Goal: Find contact information: Find contact information

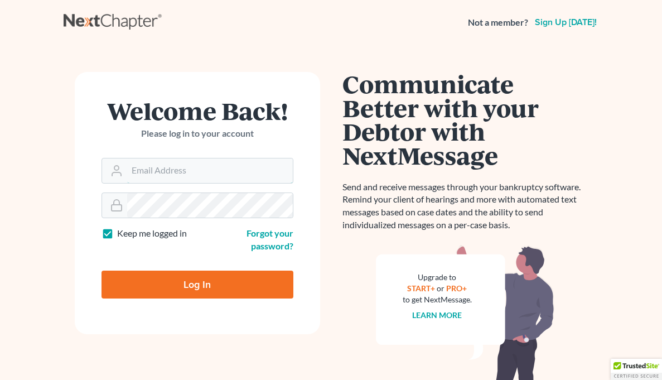
type input "[EMAIL_ADDRESS][DOMAIN_NAME]"
click at [179, 291] on input "Log In" at bounding box center [198, 285] width 192 height 28
type input "Thinking..."
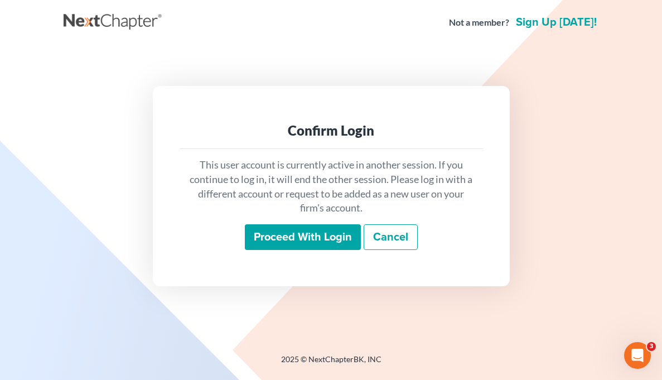
click at [252, 238] on input "Proceed with login" at bounding box center [303, 237] width 116 height 26
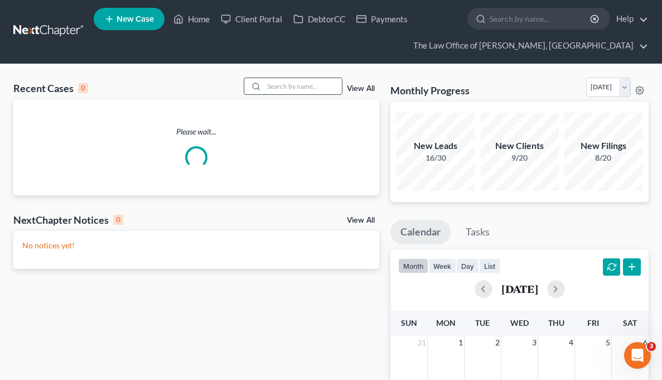
click at [307, 88] on input "search" at bounding box center [303, 86] width 78 height 16
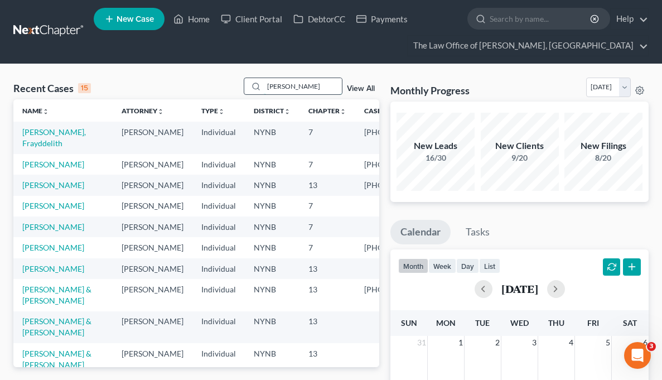
type input "anastasia"
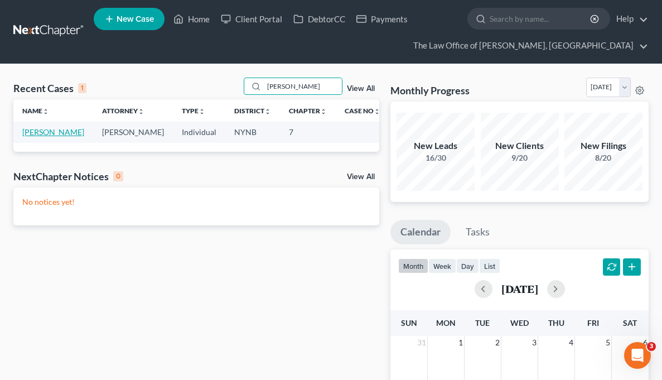
click at [38, 137] on link "[PERSON_NAME]" at bounding box center [53, 131] width 62 height 9
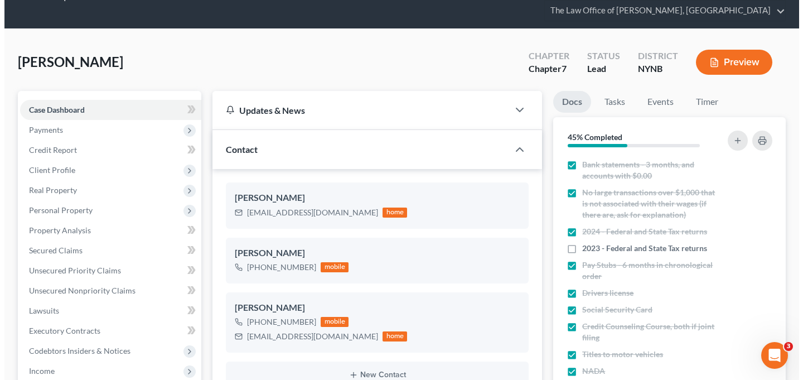
scroll to position [26, 0]
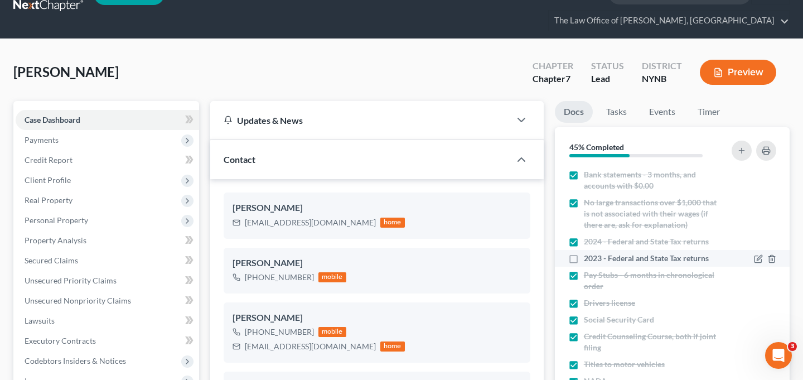
click at [584, 253] on label "2023 - Federal and State Tax returns" at bounding box center [646, 258] width 125 height 11
click at [589, 253] on input "2023 - Federal and State Tax returns" at bounding box center [592, 256] width 7 height 7
checkbox input "true"
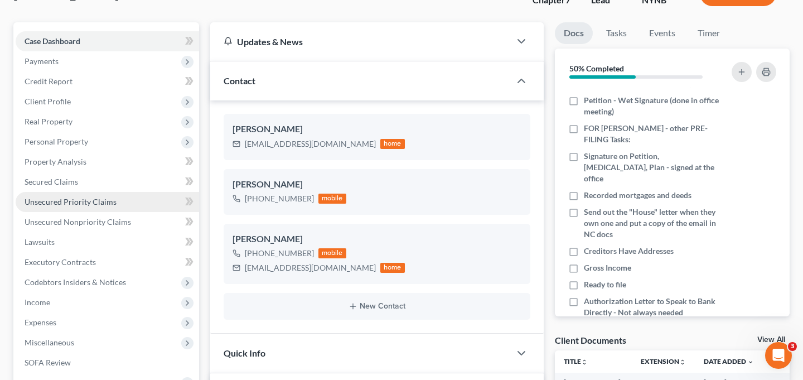
scroll to position [228, 0]
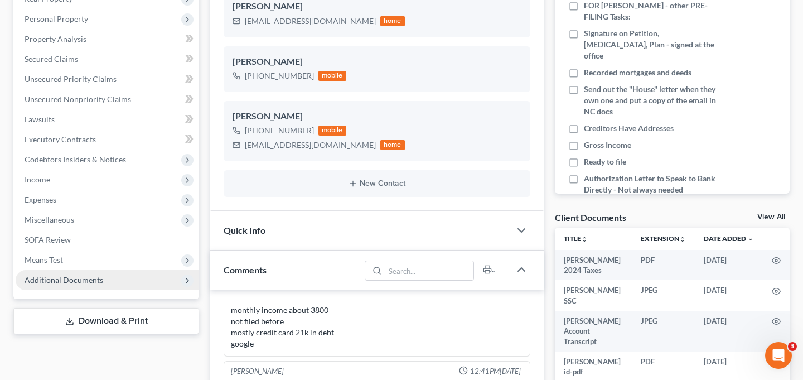
click at [68, 275] on span "Additional Documents" at bounding box center [64, 279] width 79 height 9
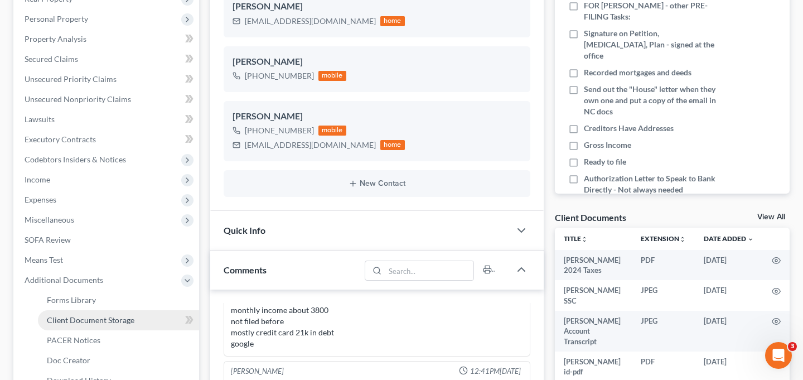
click at [104, 315] on span "Client Document Storage" at bounding box center [91, 319] width 88 height 9
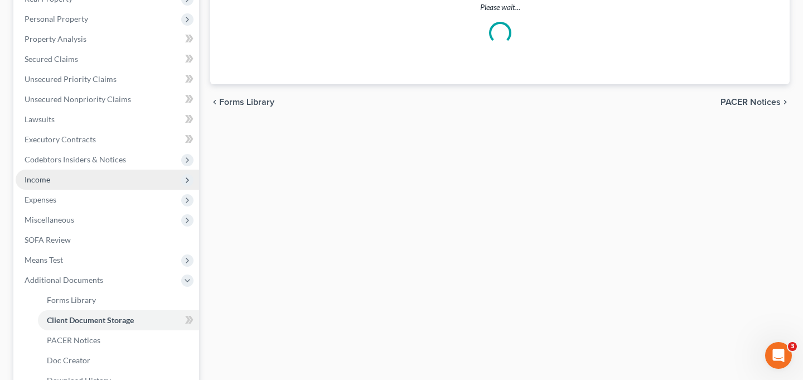
scroll to position [135, 0]
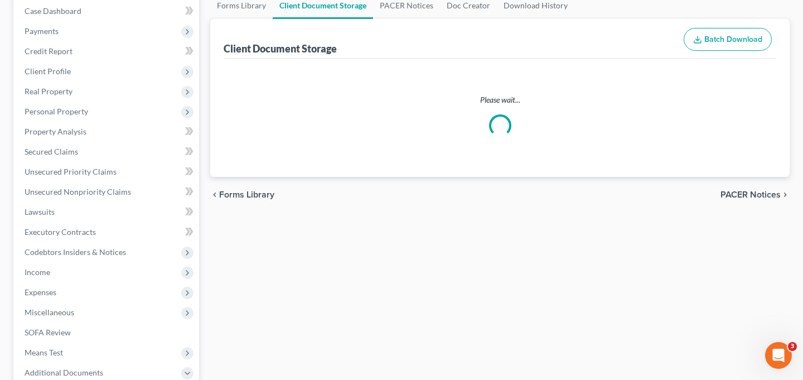
select select "1"
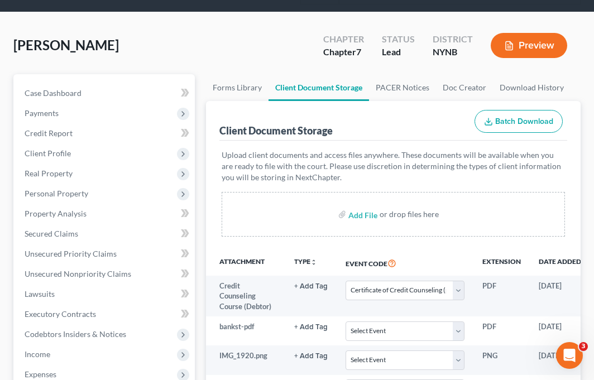
scroll to position [81, 0]
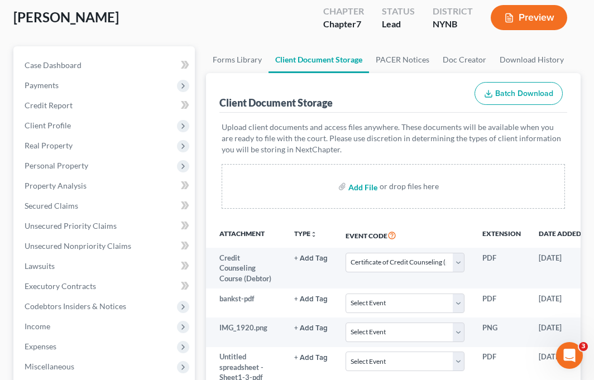
click at [362, 187] on input "file" at bounding box center [361, 186] width 27 height 20
type input "C:\fakepath\Anastasia Reilly 2023 Taxes.pdf"
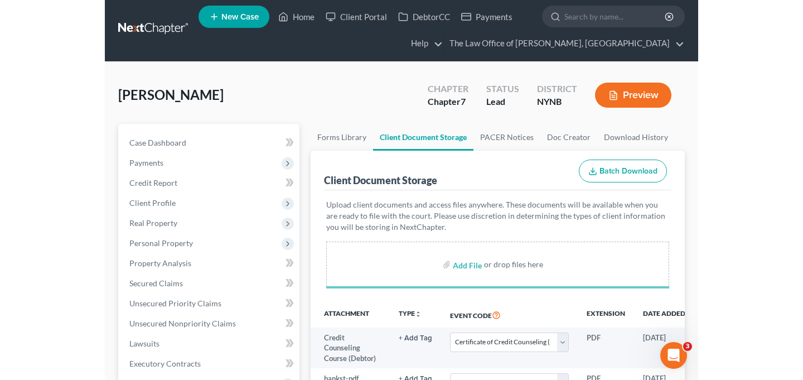
scroll to position [0, 0]
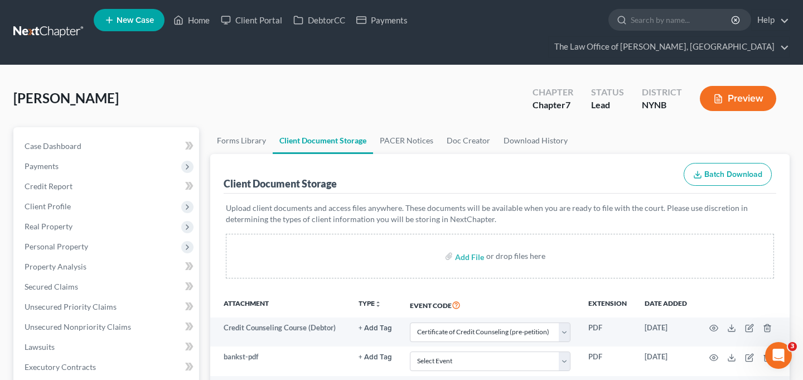
select select "1"
click at [80, 141] on span "Case Dashboard" at bounding box center [53, 145] width 57 height 9
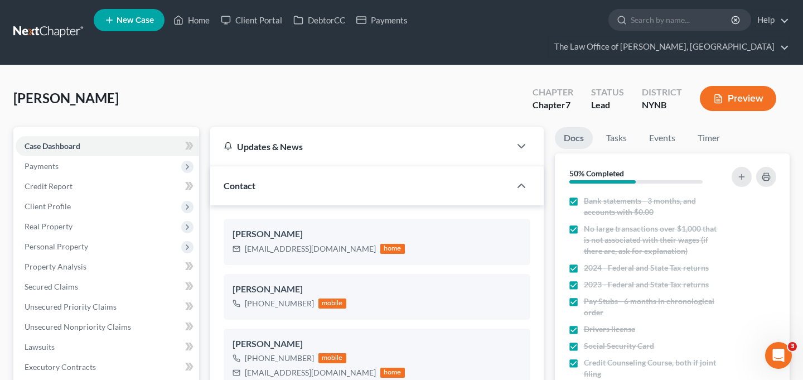
click at [54, 22] on link at bounding box center [48, 32] width 71 height 20
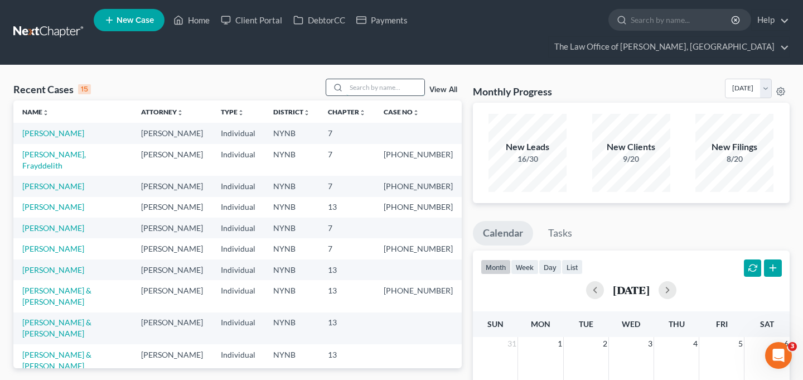
click at [391, 79] on input "search" at bounding box center [385, 87] width 78 height 16
type input "kristine"
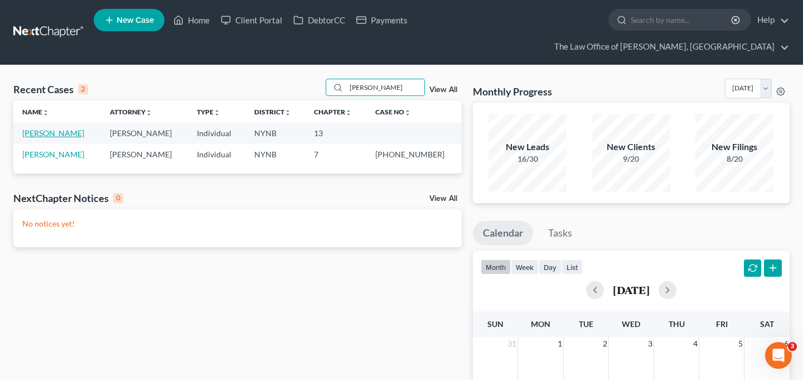
click at [59, 128] on link "[PERSON_NAME]" at bounding box center [53, 132] width 62 height 9
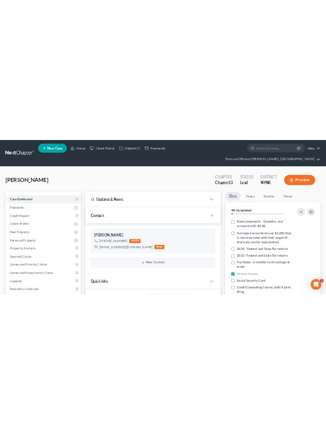
scroll to position [685, 0]
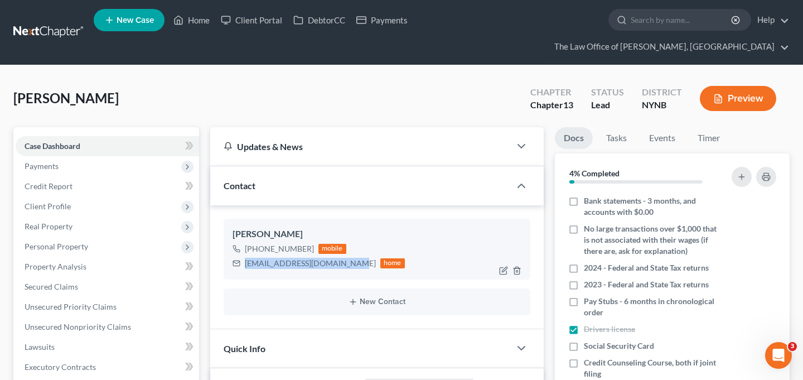
drag, startPoint x: 246, startPoint y: 243, endPoint x: 348, endPoint y: 247, distance: 102.2
click at [348, 256] on div "Kristinedimas518@gmail.com home" at bounding box center [319, 263] width 172 height 15
copy div "Kristinedimas518@gmail.com"
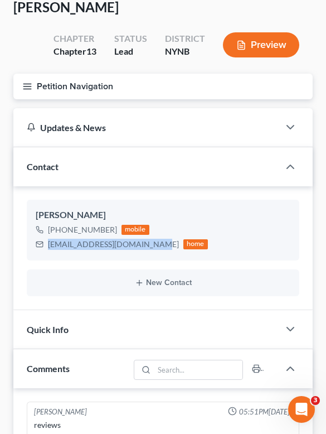
scroll to position [0, 0]
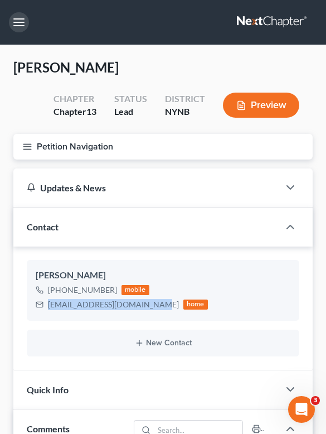
click at [18, 22] on button "button" at bounding box center [19, 22] width 20 height 20
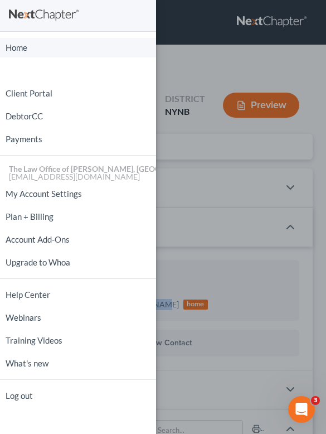
click at [23, 42] on link "Home" at bounding box center [78, 48] width 156 height 20
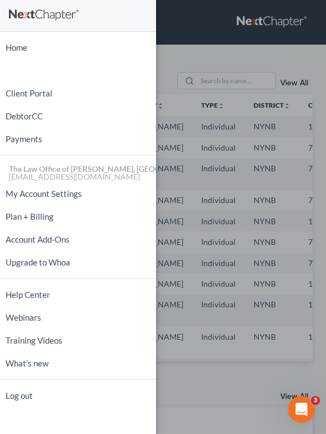
click at [185, 71] on div "Home New Case Client Portal DebtorCC Payments The Law Office of Christiaan Van …" at bounding box center [163, 217] width 326 height 434
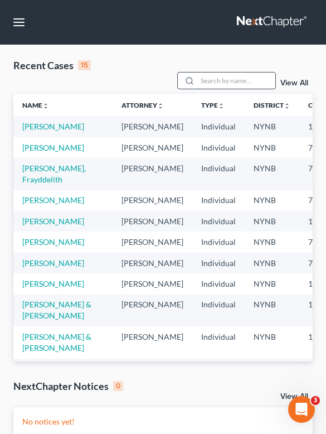
click at [210, 80] on input "search" at bounding box center [237, 81] width 78 height 16
type input "t"
type input "rich"
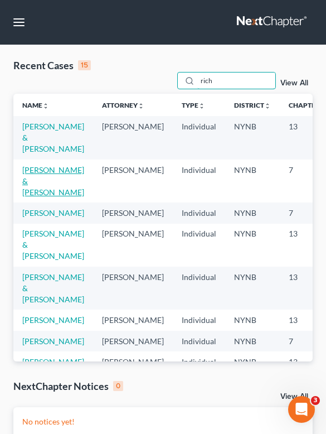
scroll to position [12, 0]
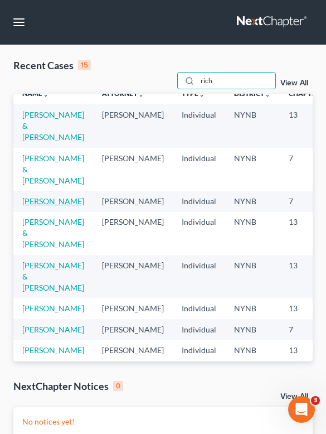
click at [38, 199] on link "[PERSON_NAME]" at bounding box center [53, 200] width 62 height 9
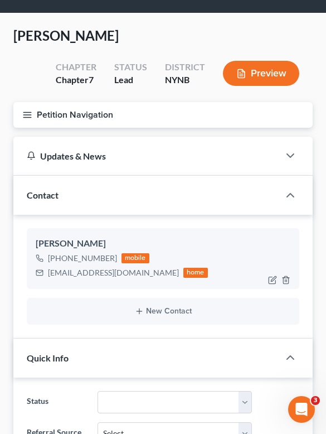
scroll to position [409, 0]
drag, startPoint x: 136, startPoint y: 272, endPoint x: 37, endPoint y: 272, distance: 99.3
click at [37, 272] on div "rgiustiniani85@gmail.com home" at bounding box center [122, 273] width 172 height 15
copy div "rgiustiniani85@gmail.com"
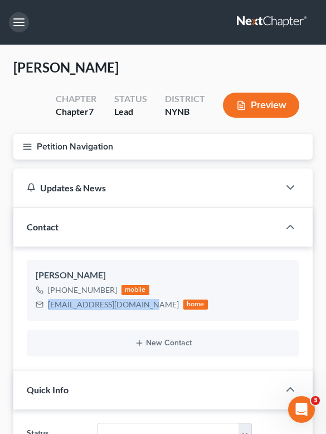
click at [16, 13] on button "button" at bounding box center [19, 22] width 20 height 20
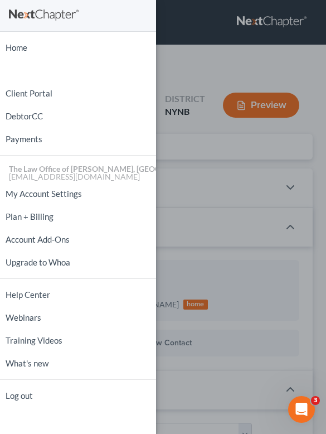
click at [28, 58] on ul "Home New Case Client Portal DebtorCC Payments The Law Office of Christiaan Van …" at bounding box center [78, 221] width 156 height 371
click at [27, 50] on link "Home" at bounding box center [78, 48] width 156 height 20
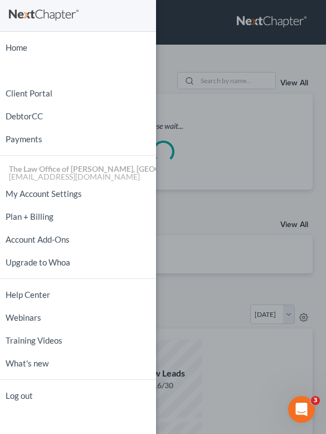
click at [167, 66] on div "Home New Case Client Portal DebtorCC Payments The Law Office of Christiaan Van …" at bounding box center [163, 217] width 326 height 434
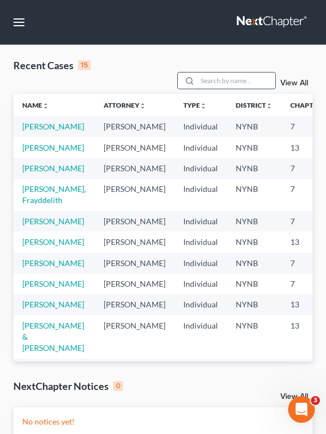
click at [214, 83] on input "search" at bounding box center [237, 81] width 78 height 16
type input "amelo"
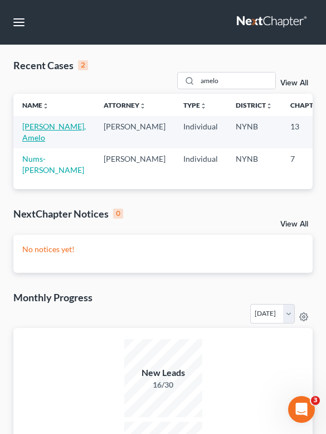
click at [41, 131] on link "[PERSON_NAME], Amelo" at bounding box center [54, 132] width 64 height 21
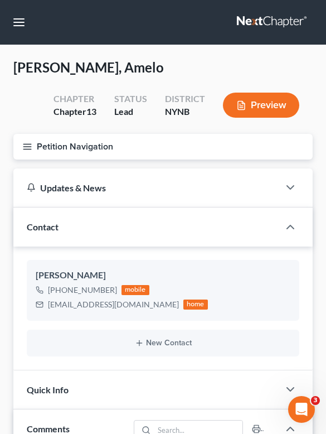
scroll to position [763, 0]
drag, startPoint x: 49, startPoint y: 306, endPoint x: 120, endPoint y: 308, distance: 71.4
click at [120, 308] on div "gillamelo@gmail.com home" at bounding box center [122, 304] width 172 height 15
copy div "gillamelo@gmail.com"
click at [18, 20] on button "button" at bounding box center [19, 22] width 20 height 20
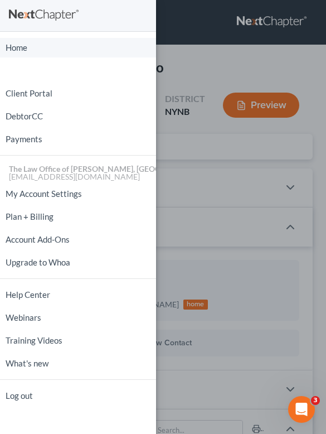
click at [27, 44] on link "Home" at bounding box center [78, 48] width 156 height 20
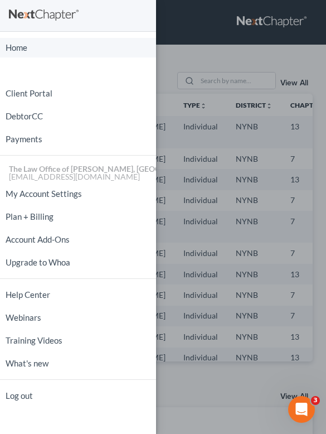
click at [20, 47] on link "Home" at bounding box center [78, 48] width 156 height 20
click at [39, 44] on link "Home" at bounding box center [78, 48] width 156 height 20
click at [168, 15] on div "Home New Case Client Portal DebtorCC Payments The Law Office of Christiaan Van …" at bounding box center [163, 217] width 326 height 434
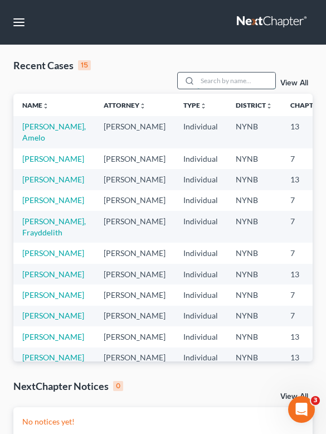
click at [218, 80] on input "search" at bounding box center [237, 81] width 78 height 16
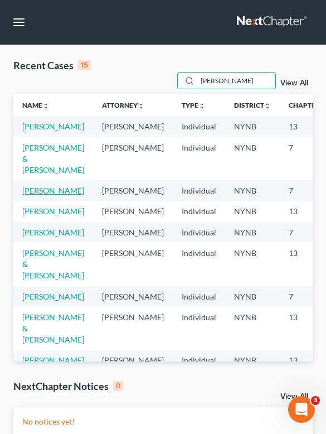
type input "david"
click at [48, 195] on link "[PERSON_NAME]" at bounding box center [53, 190] width 62 height 9
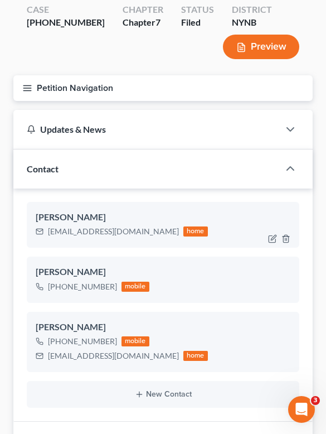
scroll to position [105, 0]
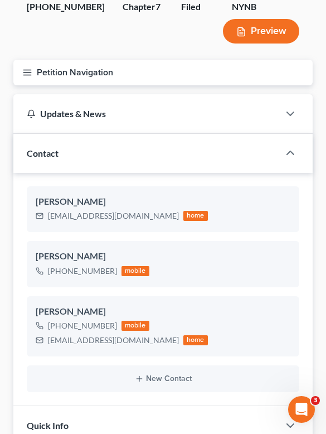
drag, startPoint x: 112, startPoint y: 269, endPoint x: 25, endPoint y: 269, distance: 87.6
click at [25, 269] on div "David Guilianelli dgdave321@gmail.com home David Guilianelli +1 (518) 894-6701 …" at bounding box center [163, 289] width 300 height 233
copy div "+1 (518) 894-6701"
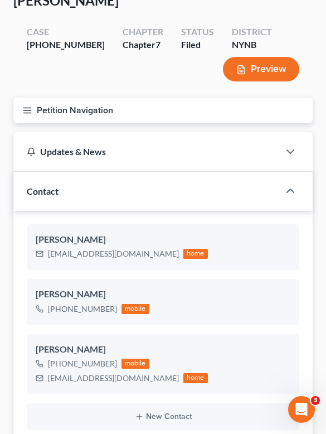
scroll to position [0, 0]
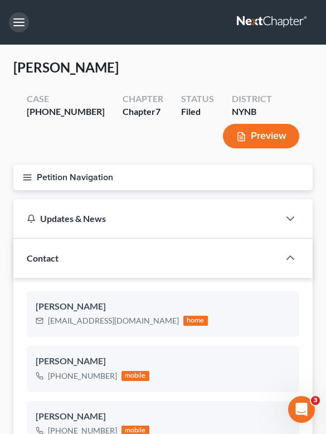
click at [17, 20] on button "button" at bounding box center [19, 22] width 20 height 20
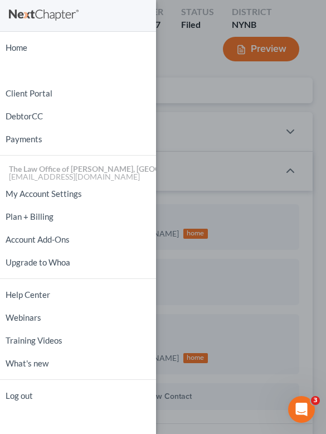
scroll to position [37, 0]
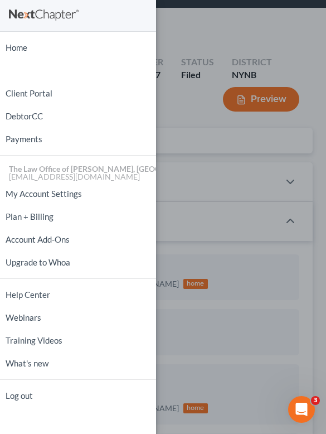
click at [182, 90] on div "Home New Case Client Portal DebtorCC Payments The Law Office of Christiaan Van …" at bounding box center [163, 217] width 326 height 434
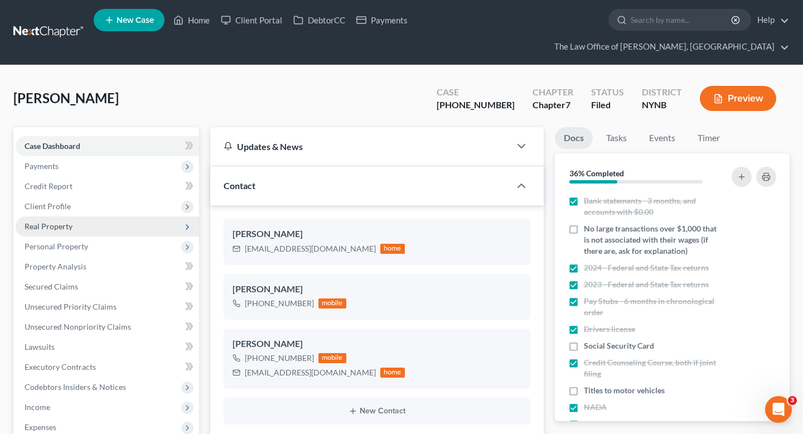
scroll to position [234, 0]
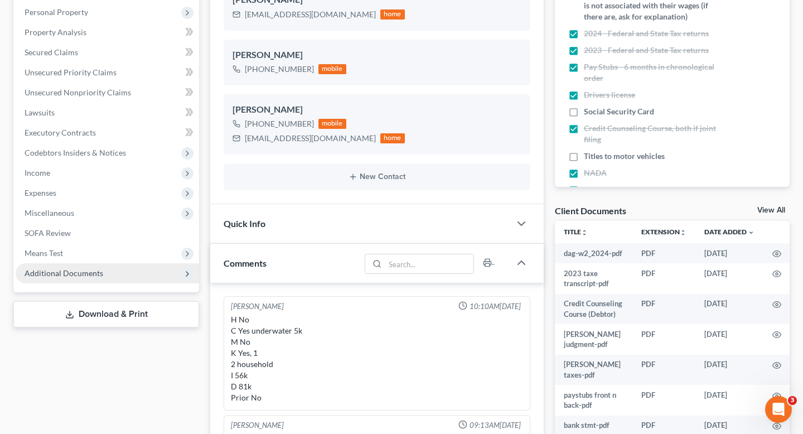
click at [91, 268] on span "Additional Documents" at bounding box center [64, 272] width 79 height 9
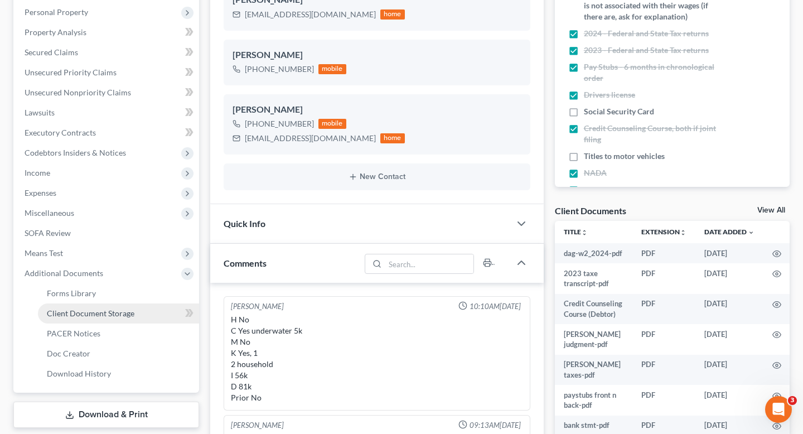
click at [105, 309] on span "Client Document Storage" at bounding box center [91, 313] width 88 height 9
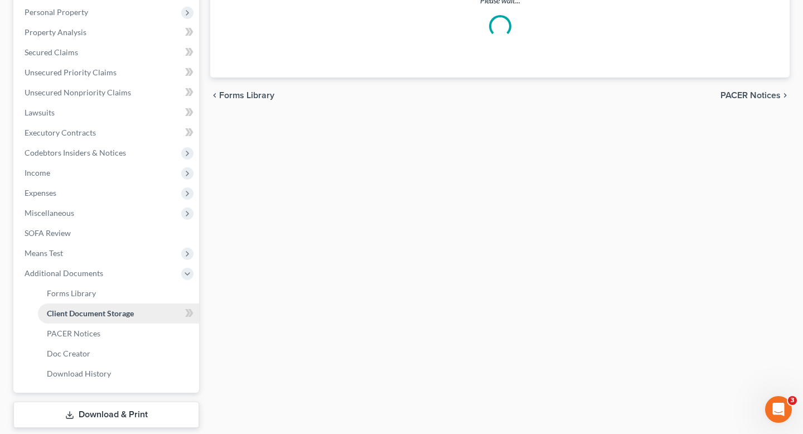
scroll to position [234, 0]
select select "5"
select select "1"
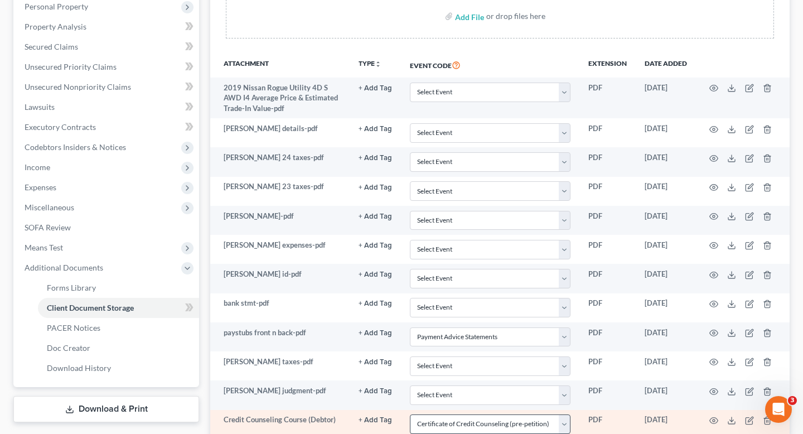
scroll to position [218, 0]
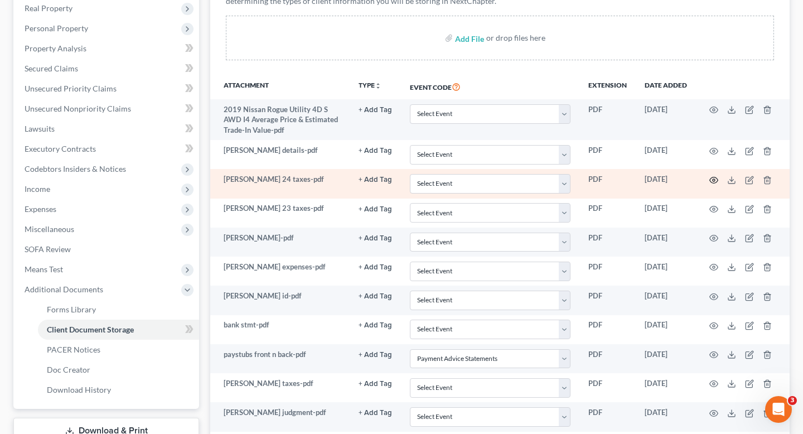
click at [711, 176] on icon "button" at bounding box center [714, 180] width 9 height 9
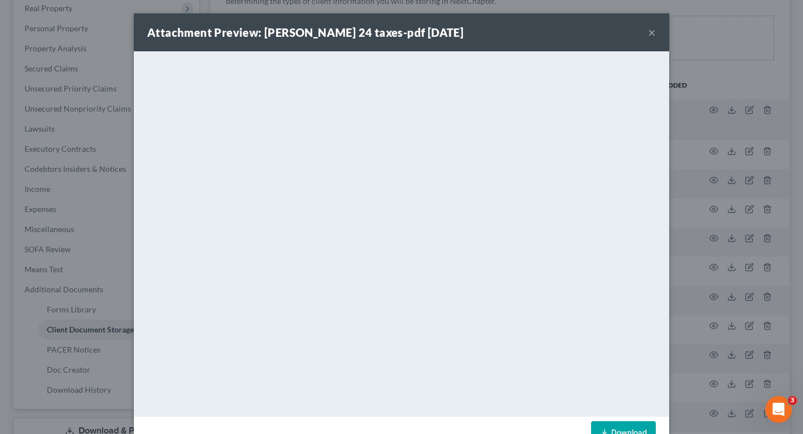
click at [652, 38] on button "×" at bounding box center [652, 32] width 8 height 13
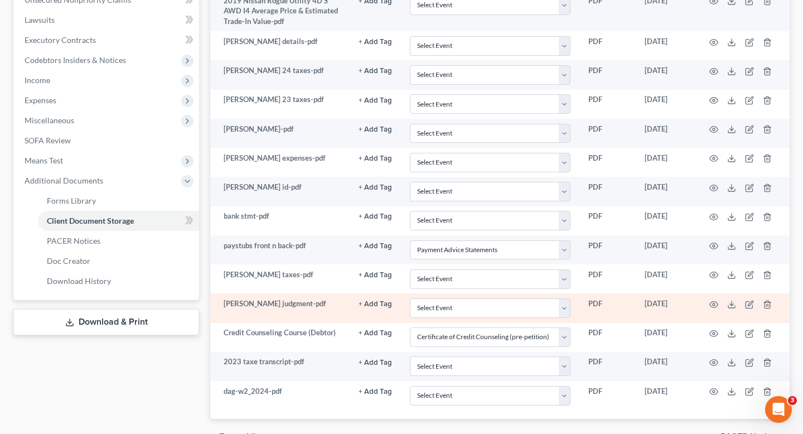
scroll to position [329, 0]
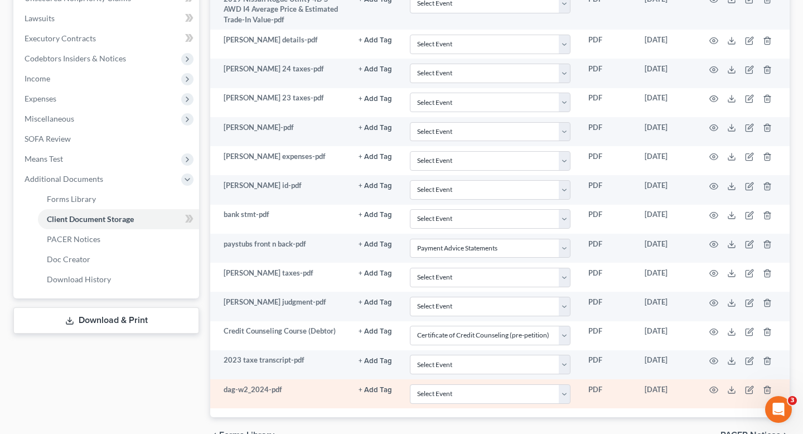
click at [709, 379] on td at bounding box center [743, 393] width 94 height 29
click at [715, 379] on icon "button" at bounding box center [714, 390] width 9 height 9
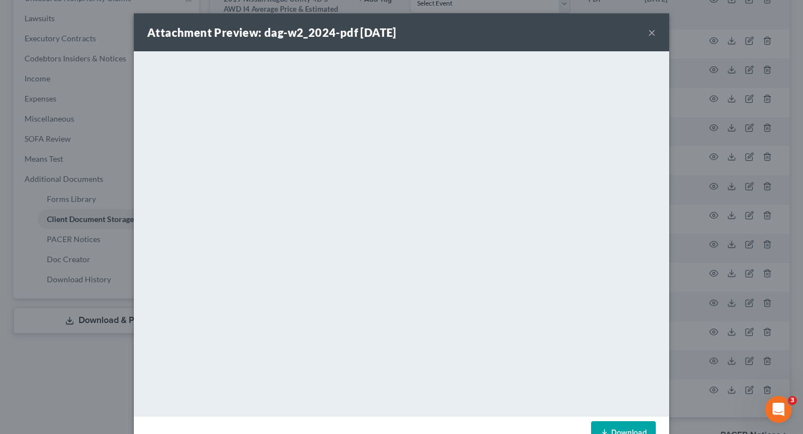
click at [652, 30] on button "×" at bounding box center [652, 32] width 8 height 13
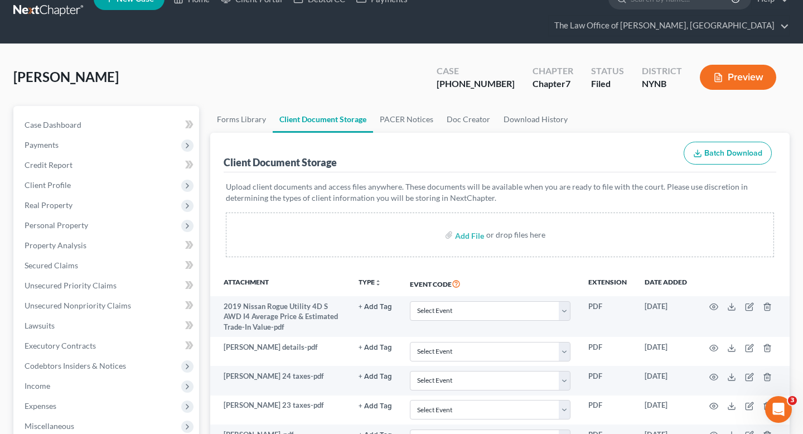
scroll to position [0, 0]
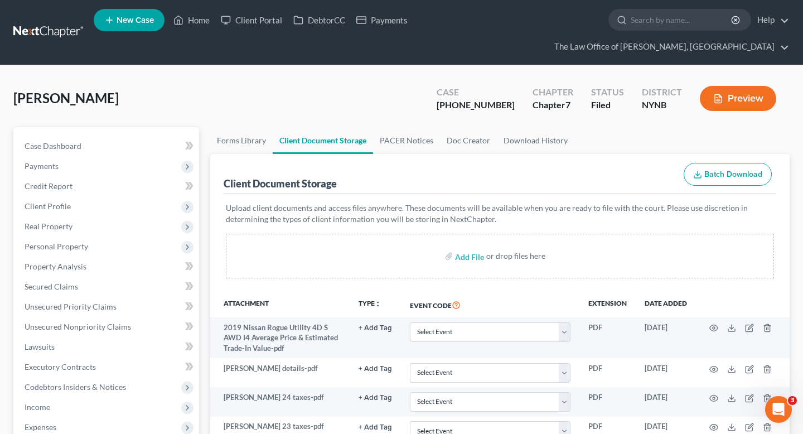
click at [49, 23] on link at bounding box center [48, 32] width 71 height 20
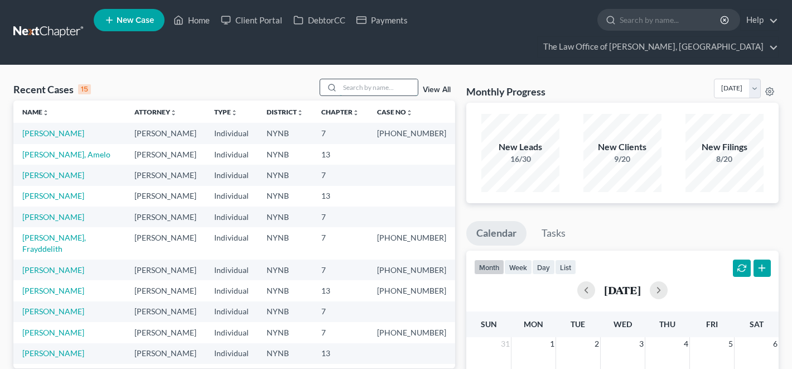
click at [379, 84] on input "search" at bounding box center [379, 87] width 78 height 16
type input "[PERSON_NAME]"
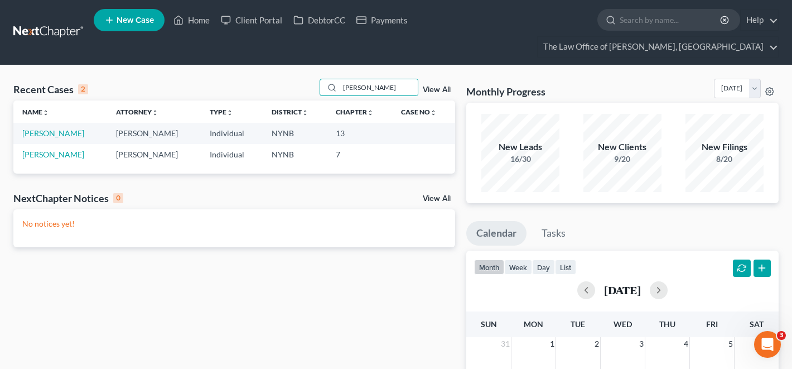
click at [75, 138] on td "[PERSON_NAME]" at bounding box center [60, 133] width 94 height 21
click at [74, 133] on link "[PERSON_NAME]" at bounding box center [53, 132] width 62 height 9
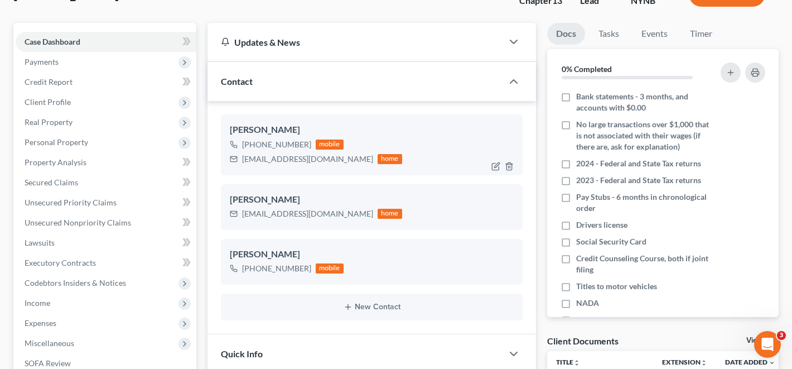
scroll to position [61, 0]
drag, startPoint x: 243, startPoint y: 143, endPoint x: 305, endPoint y: 144, distance: 61.9
click at [305, 144] on div "[PHONE_NUMBER]" at bounding box center [276, 144] width 69 height 11
copy div "[PHONE_NUMBER]"
click at [386, 173] on div "[PERSON_NAME] [PHONE_NUMBER] mobile [EMAIL_ADDRESS][DOMAIN_NAME] home" at bounding box center [372, 144] width 302 height 60
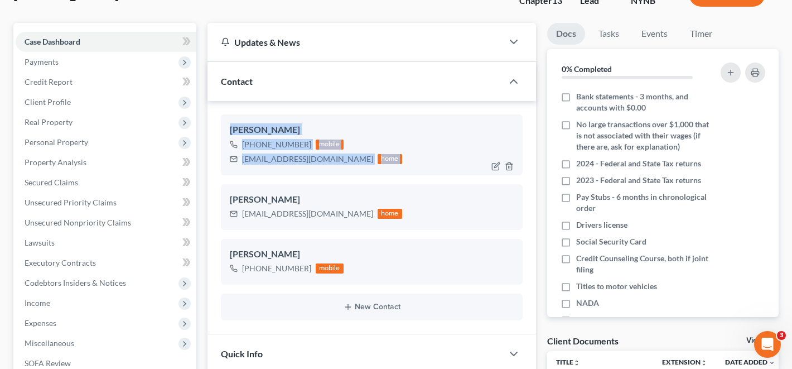
drag, startPoint x: 386, startPoint y: 173, endPoint x: 232, endPoint y: 127, distance: 160.6
click at [232, 127] on div "[PERSON_NAME] [PHONE_NUMBER] mobile [EMAIL_ADDRESS][DOMAIN_NAME] home" at bounding box center [372, 144] width 302 height 60
copy div "[PERSON_NAME] [PHONE_NUMBER] mobile [EMAIL_ADDRESS][DOMAIN_NAME] home"
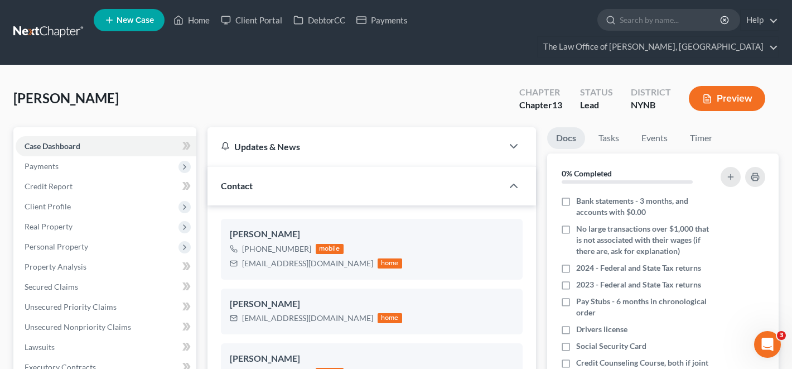
click at [56, 20] on nav "Home New Case Client Portal DebtorCC Payments The Law Office of [PERSON_NAME], …" at bounding box center [396, 32] width 792 height 65
click at [56, 27] on link at bounding box center [48, 32] width 71 height 20
